Goal: Task Accomplishment & Management: Complete application form

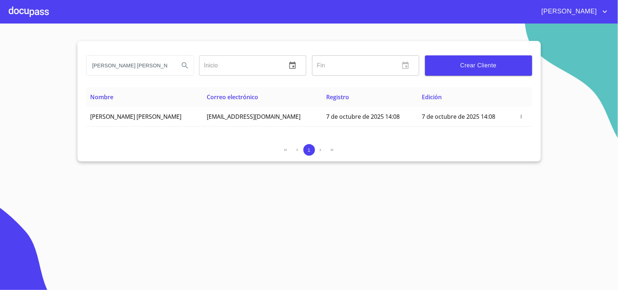
click at [40, 15] on div at bounding box center [29, 11] width 40 height 23
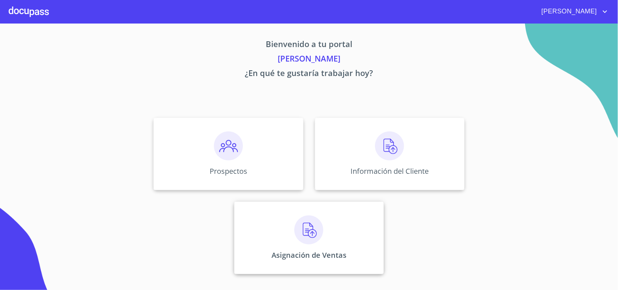
click at [306, 262] on div "Asignación de Ventas" at bounding box center [308, 238] width 149 height 72
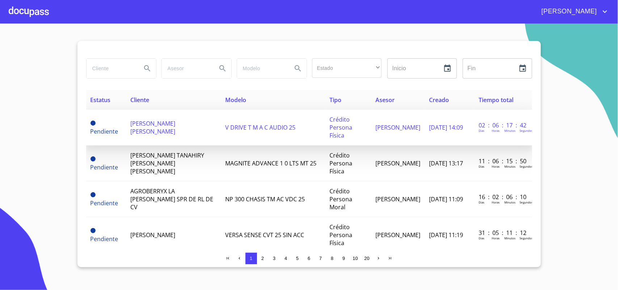
click at [162, 131] on span "[PERSON_NAME] [PERSON_NAME]" at bounding box center [152, 127] width 45 height 16
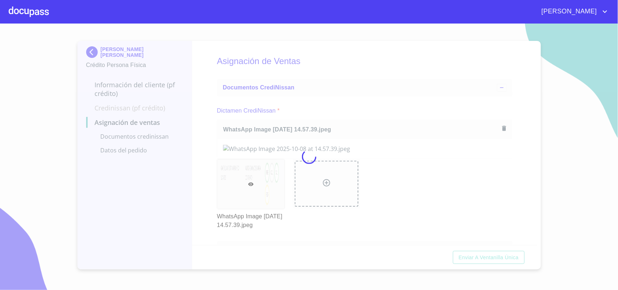
click at [326, 83] on div at bounding box center [309, 157] width 618 height 266
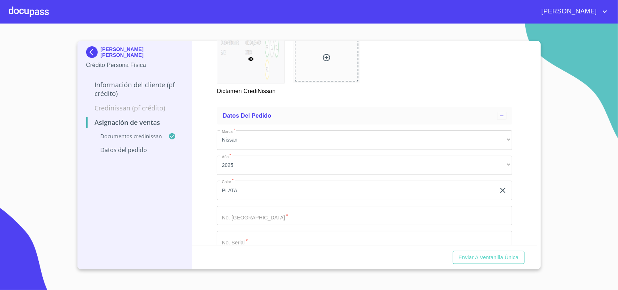
scroll to position [177, 0]
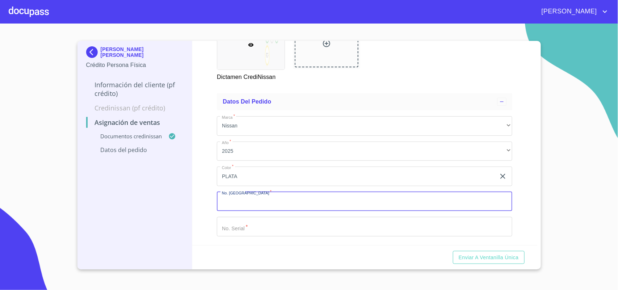
click at [259, 197] on input "Marca   *" at bounding box center [364, 202] width 295 height 20
type input "11972"
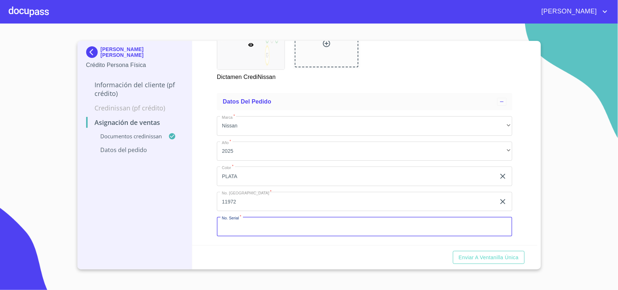
click at [267, 224] on input "Marca   *" at bounding box center [364, 227] width 295 height 20
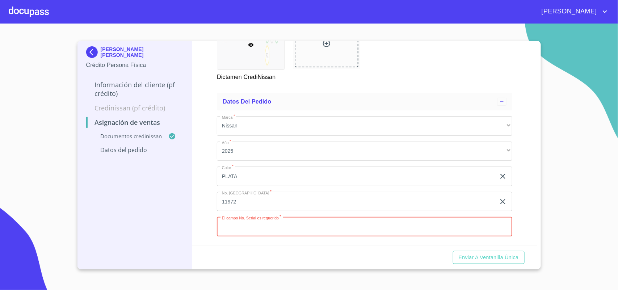
click at [268, 233] on input "Marca   *" at bounding box center [364, 227] width 295 height 20
paste input "[US_VEHICLE_IDENTIFICATION_NUMBER]"
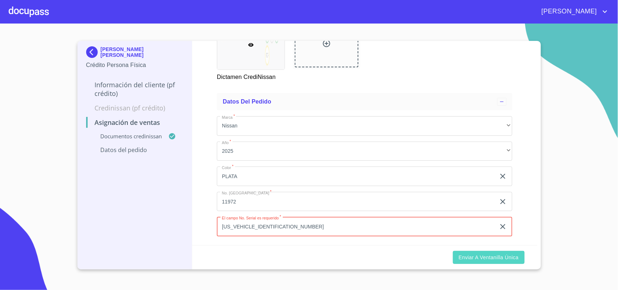
type input "[US_VEHICLE_IDENTIFICATION_NUMBER]"
click at [484, 261] on span "Enviar a Ventanilla única" at bounding box center [489, 257] width 60 height 9
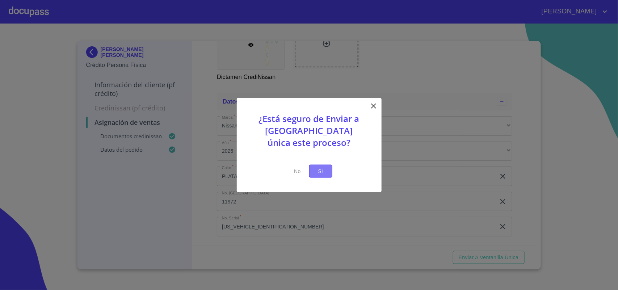
click at [321, 173] on span "Si" at bounding box center [321, 171] width 12 height 9
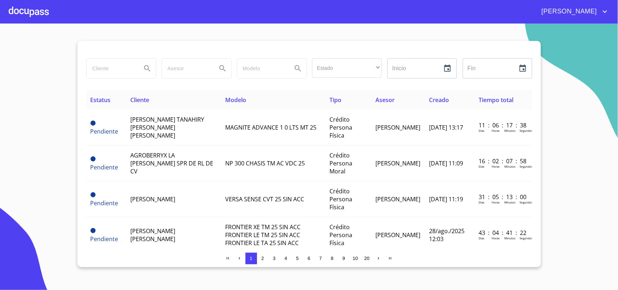
click at [129, 71] on input "search" at bounding box center [111, 69] width 49 height 20
click at [28, 13] on div at bounding box center [29, 11] width 40 height 23
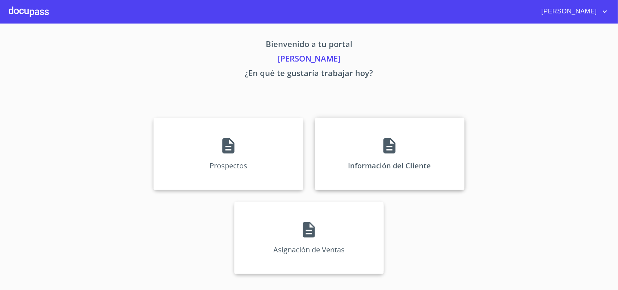
click at [393, 157] on div "Información del Cliente" at bounding box center [389, 154] width 149 height 72
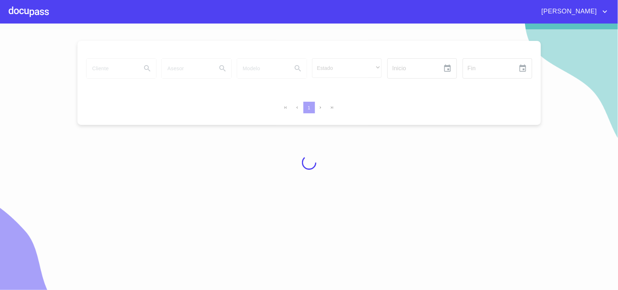
click at [110, 71] on div at bounding box center [309, 162] width 618 height 266
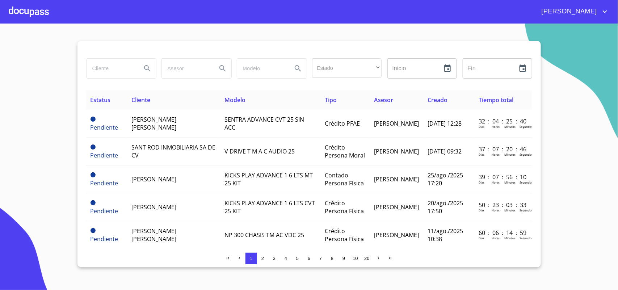
click at [117, 71] on input "search" at bounding box center [111, 69] width 49 height 20
type input "[PERSON_NAME] [PERSON_NAME]"
click at [149, 66] on icon "Search" at bounding box center [147, 68] width 9 height 9
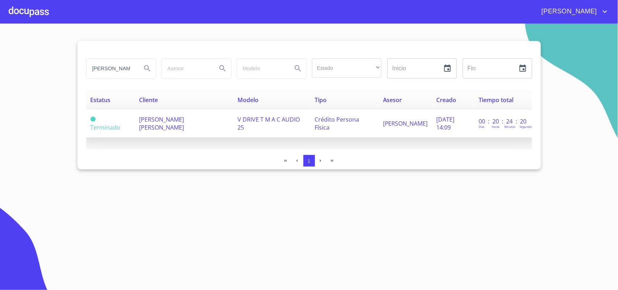
click at [174, 129] on td "[PERSON_NAME] [PERSON_NAME]" at bounding box center [184, 124] width 98 height 28
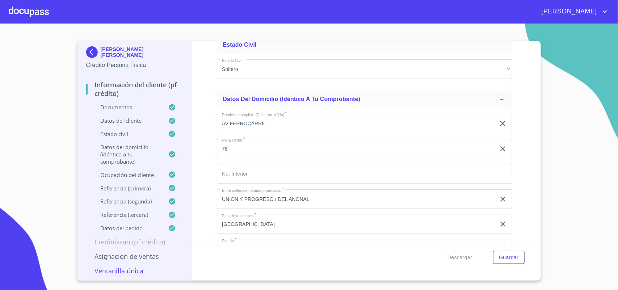
scroll to position [1966, 0]
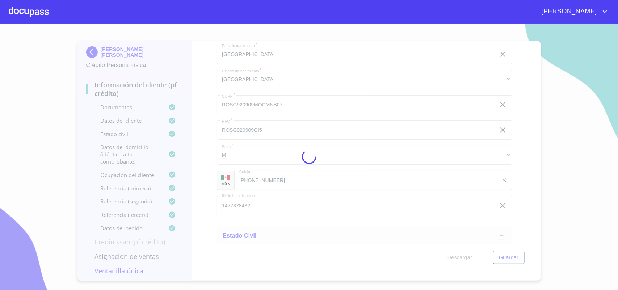
click at [346, 68] on div at bounding box center [309, 157] width 618 height 266
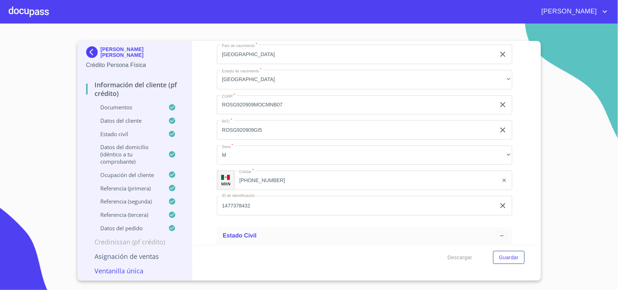
drag, startPoint x: 534, startPoint y: 138, endPoint x: 533, endPoint y: 119, distance: 18.1
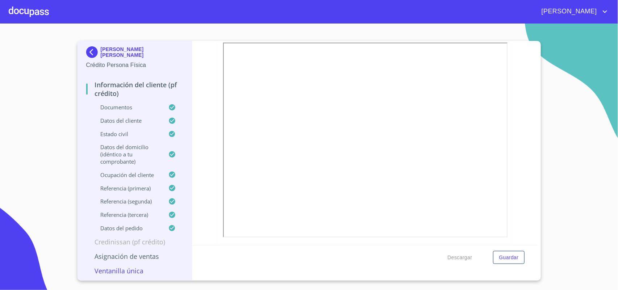
scroll to position [345, 0]
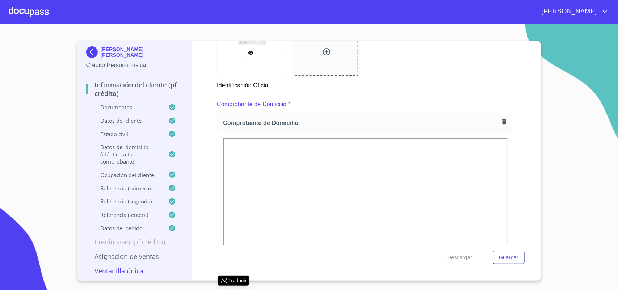
click at [502, 120] on icon "button" at bounding box center [504, 121] width 4 height 5
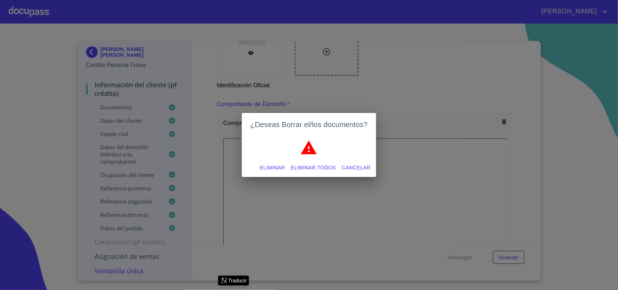
click at [325, 168] on span "Eliminar todos" at bounding box center [313, 167] width 45 height 9
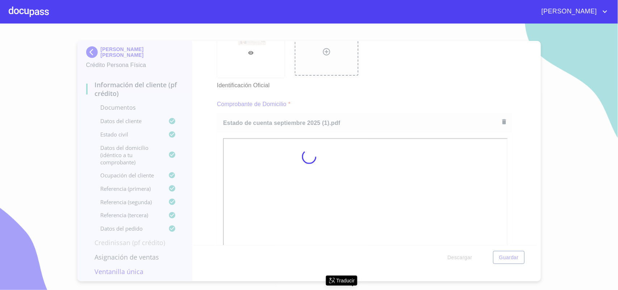
click at [352, 106] on div at bounding box center [309, 157] width 618 height 266
click at [509, 259] on div at bounding box center [309, 157] width 618 height 266
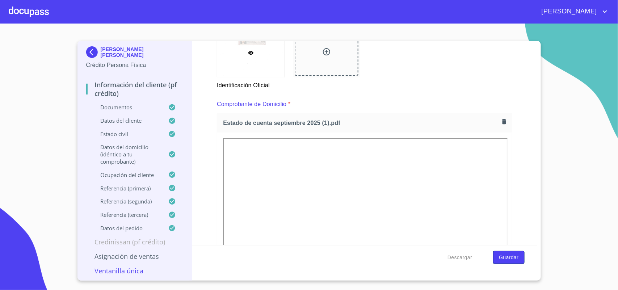
click at [506, 254] on span "Guardar" at bounding box center [509, 257] width 20 height 9
